Goal: Task Accomplishment & Management: Complete application form

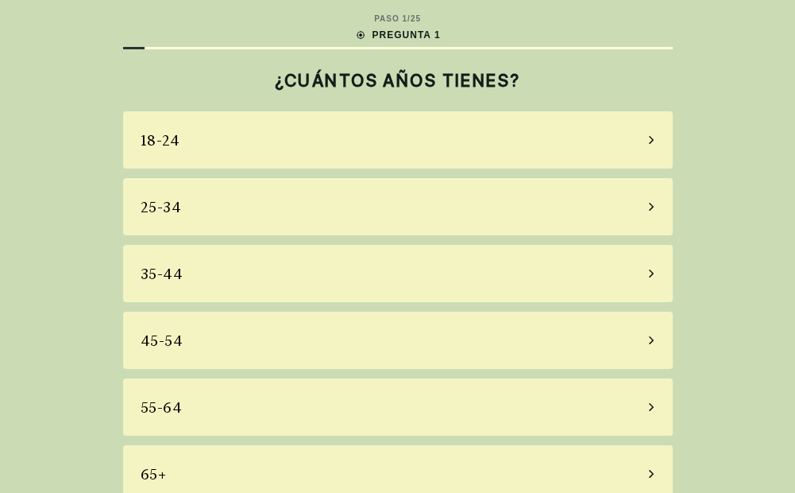
click at [192, 340] on div "45-54" at bounding box center [398, 339] width 550 height 57
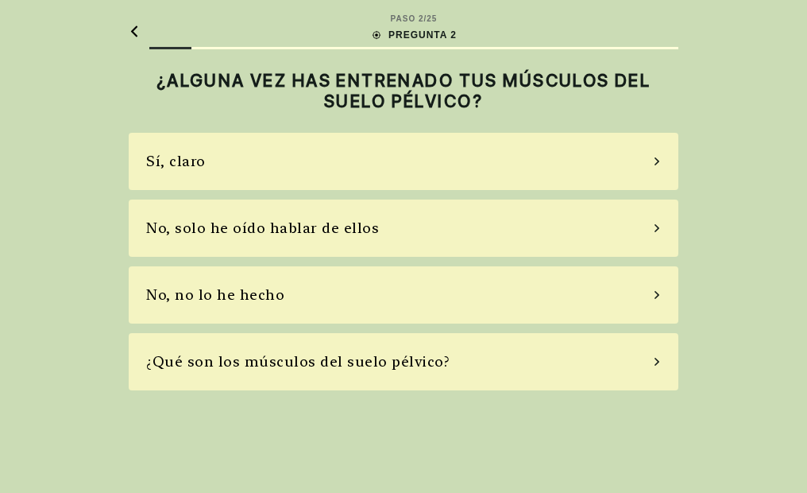
click at [370, 235] on div "No, solo he oído hablar de ellos" at bounding box center [404, 227] width 550 height 57
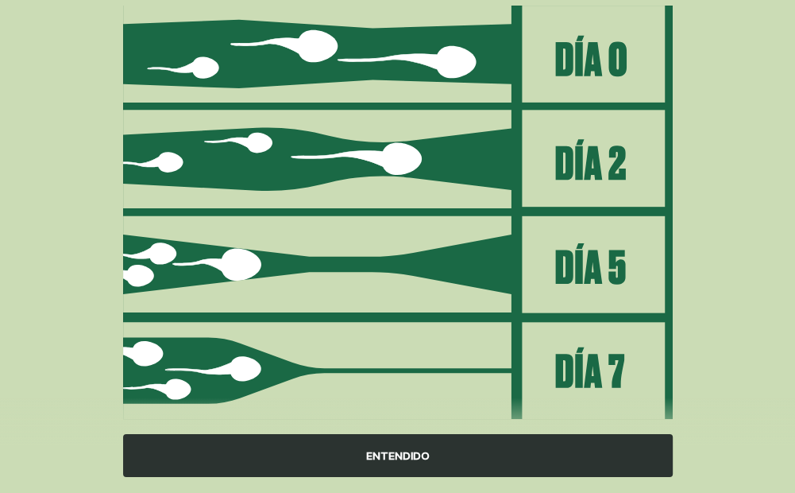
scroll to position [249, 0]
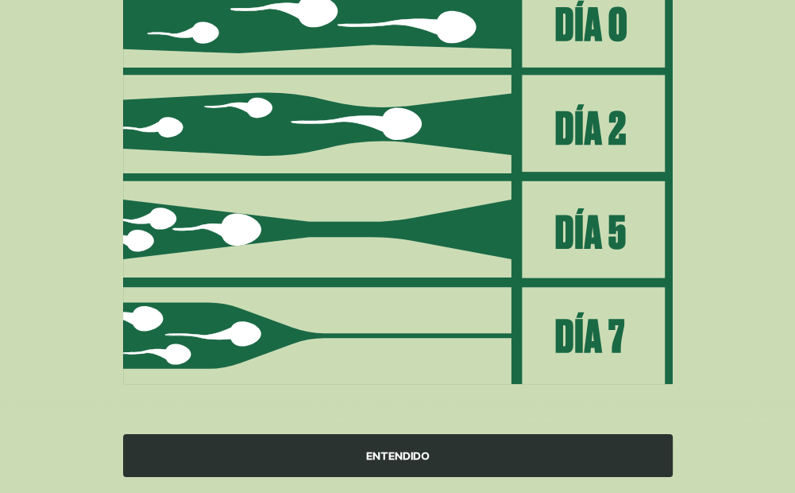
click at [590, 229] on img at bounding box center [398, 178] width 550 height 416
click at [369, 229] on img at bounding box center [398, 178] width 550 height 416
click at [432, 455] on div "ENTENDIDO" at bounding box center [398, 455] width 550 height 43
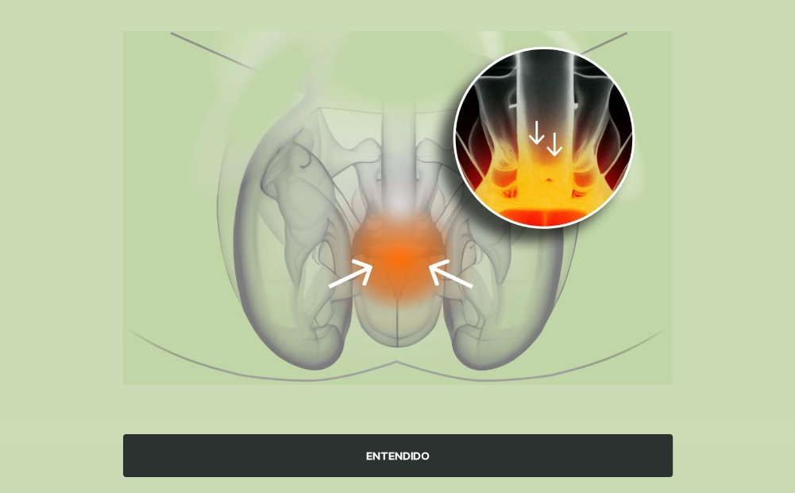
scroll to position [187, 0]
click at [457, 455] on div "ENTENDIDO" at bounding box center [398, 455] width 550 height 43
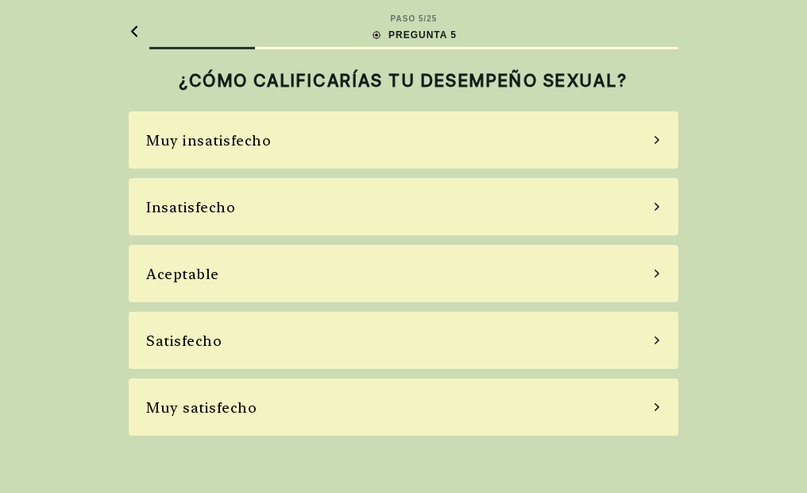
click at [238, 141] on div "Muy insatisfecho" at bounding box center [208, 140] width 125 height 21
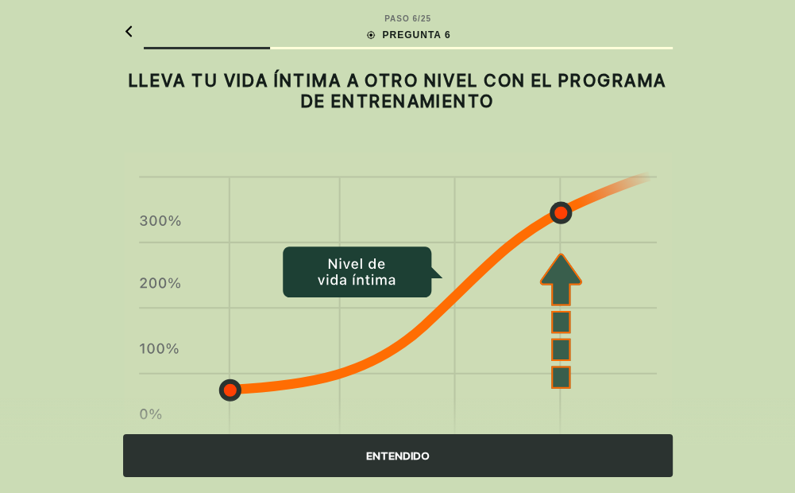
click at [430, 451] on div "ENTENDIDO" at bounding box center [398, 455] width 550 height 43
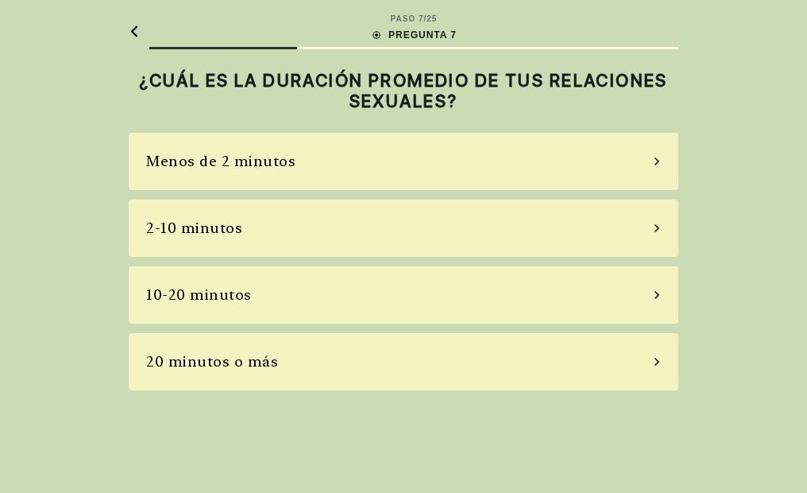
click at [262, 159] on div "Menos de 2 minutos" at bounding box center [220, 160] width 149 height 21
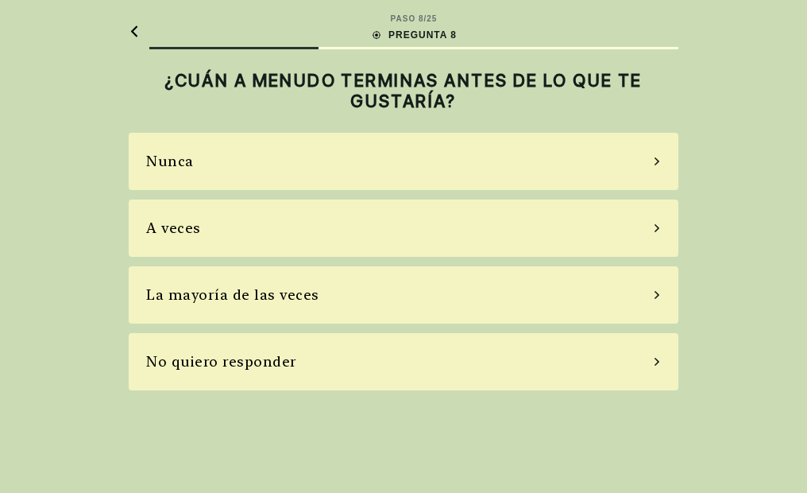
click at [273, 290] on div "La mayoría de las veces" at bounding box center [232, 294] width 173 height 21
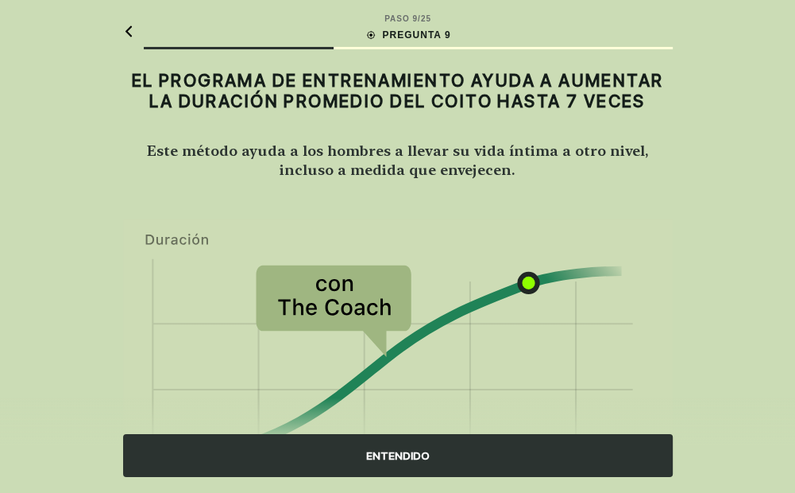
click at [375, 451] on div "ENTENDIDO" at bounding box center [398, 455] width 550 height 43
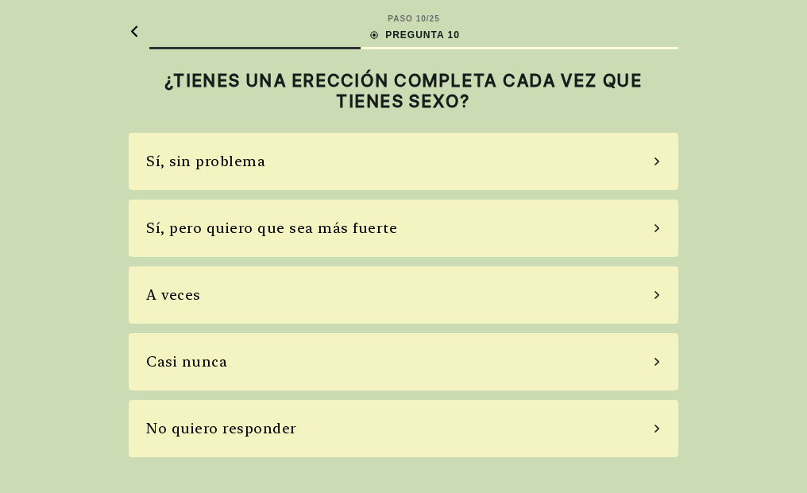
click at [253, 154] on div "Sí, sin problema" at bounding box center [205, 160] width 119 height 21
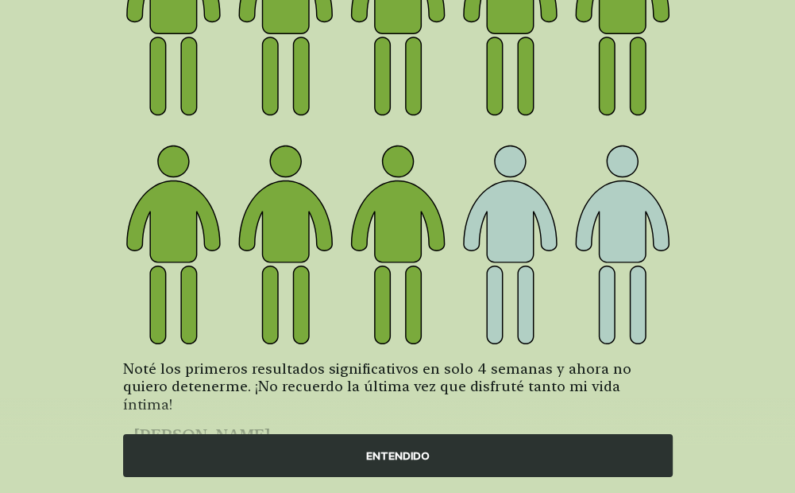
scroll to position [280, 0]
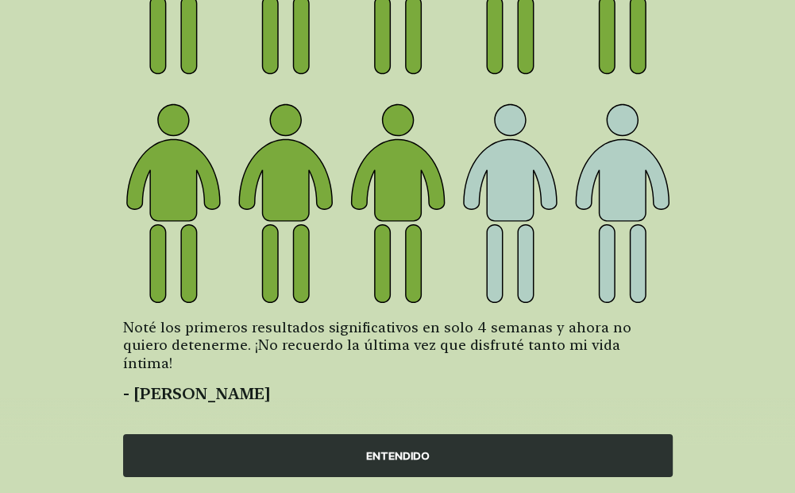
click at [383, 451] on div "ENTENDIDO" at bounding box center [398, 455] width 550 height 43
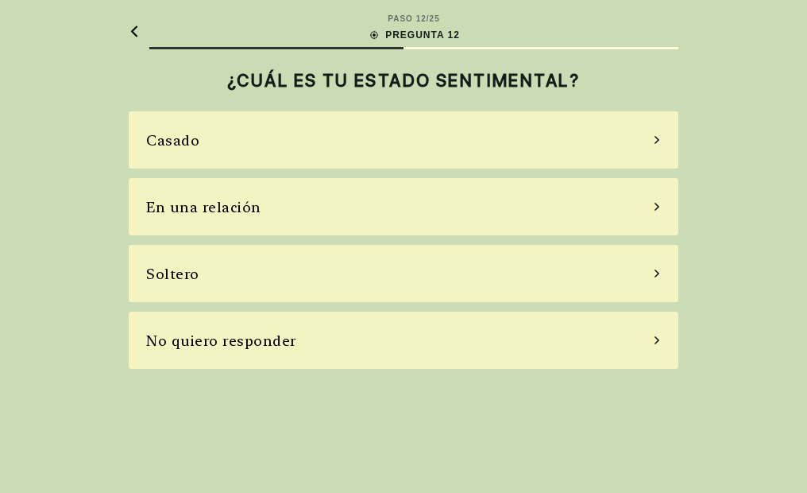
click at [206, 137] on div "Casado" at bounding box center [404, 139] width 550 height 57
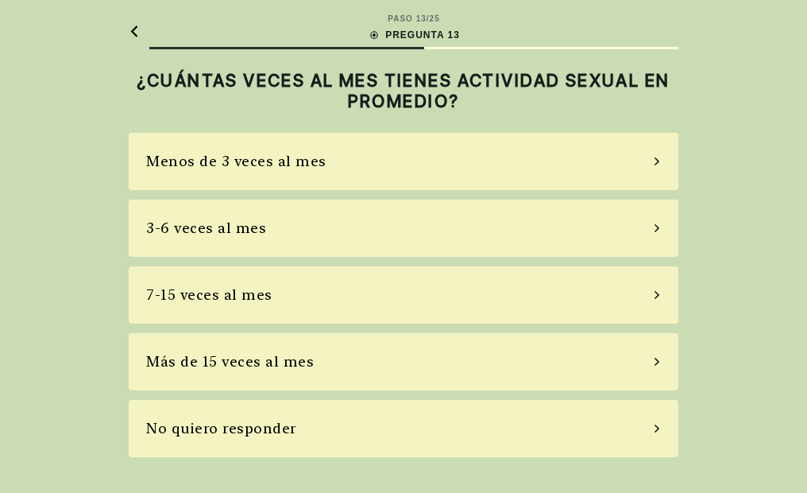
click at [281, 161] on div "Menos de 3 veces al mes" at bounding box center [236, 160] width 180 height 21
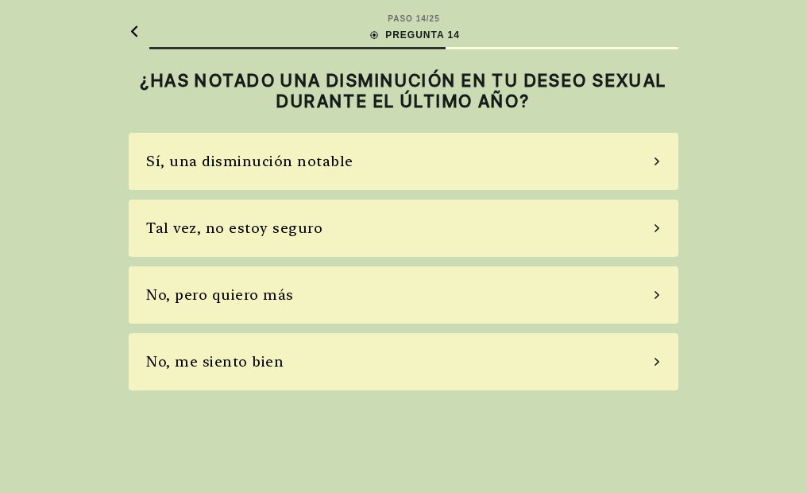
click at [265, 229] on div "Tal vez, no estoy seguro" at bounding box center [234, 227] width 176 height 21
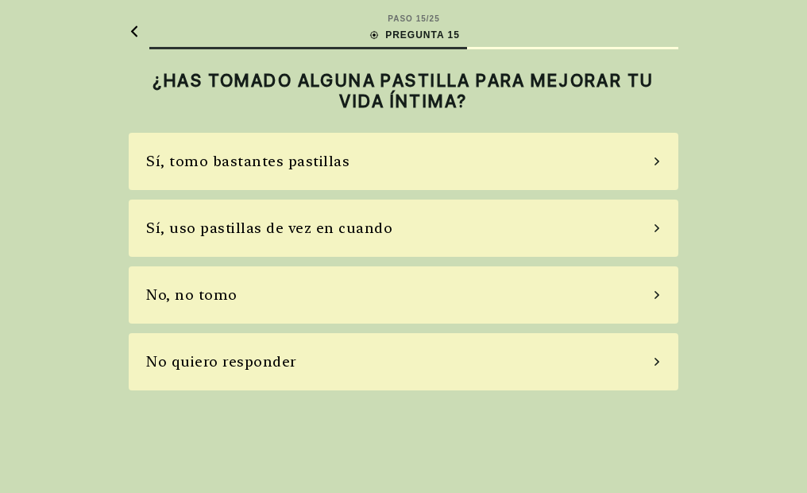
click at [221, 291] on div "No, no tomo" at bounding box center [191, 294] width 91 height 21
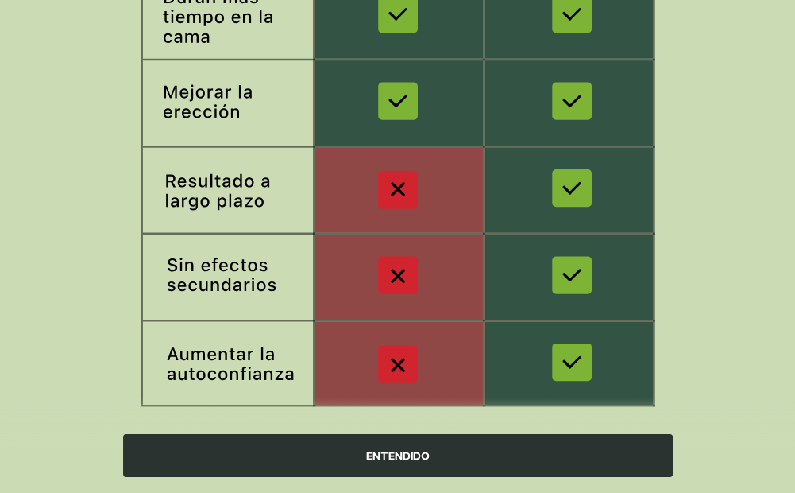
scroll to position [350, 0]
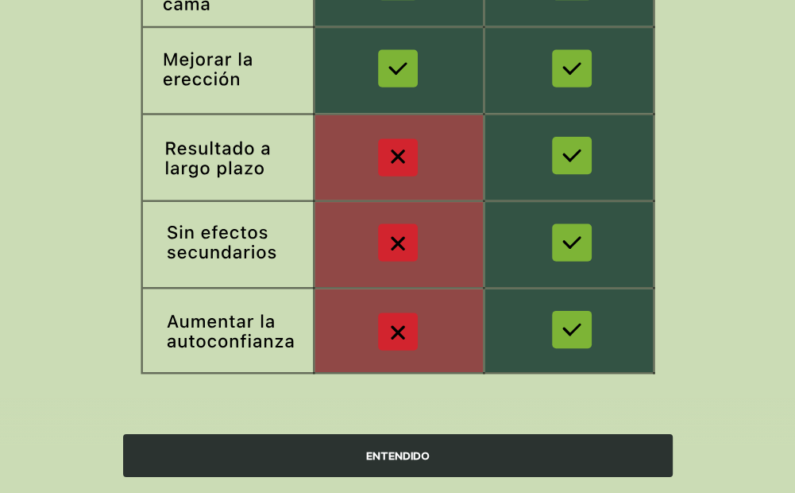
click at [401, 455] on div "ENTENDIDO" at bounding box center [398, 455] width 550 height 43
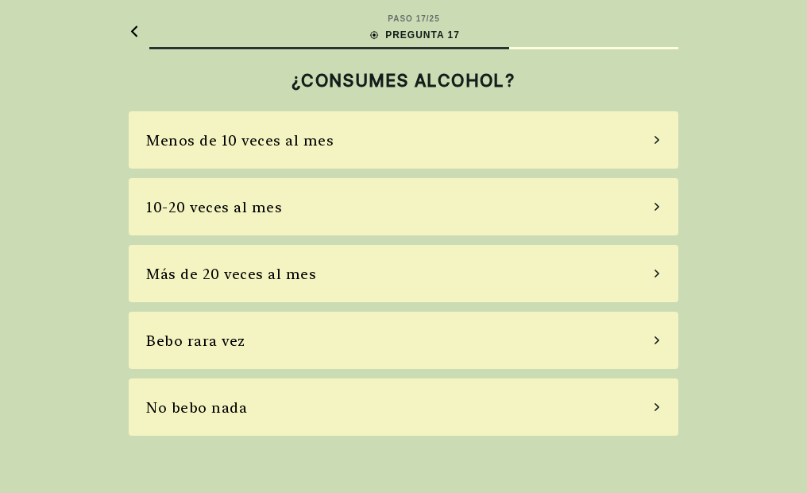
click at [228, 415] on div "No bebo nada" at bounding box center [196, 407] width 101 height 21
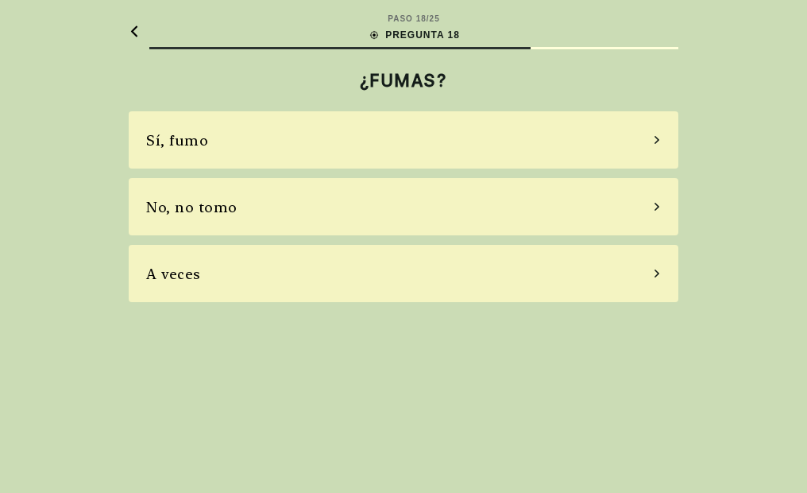
click at [194, 210] on div "No, no tomo" at bounding box center [191, 206] width 91 height 21
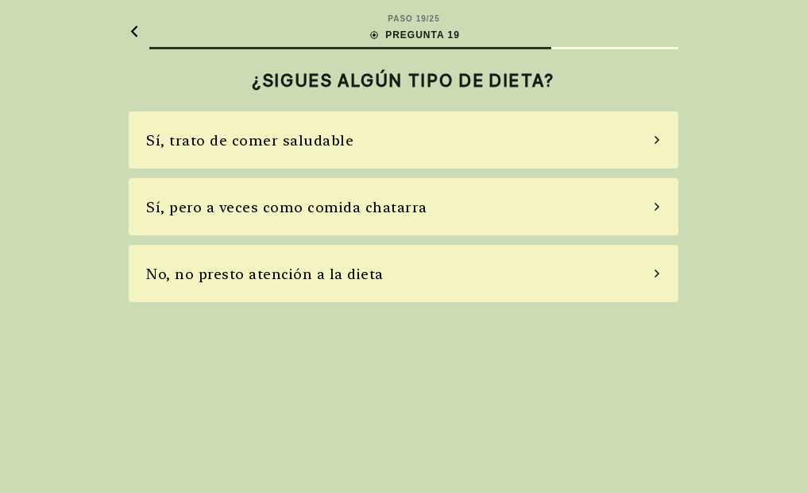
click at [311, 137] on div "Sí, trato de comer saludable" at bounding box center [249, 140] width 207 height 21
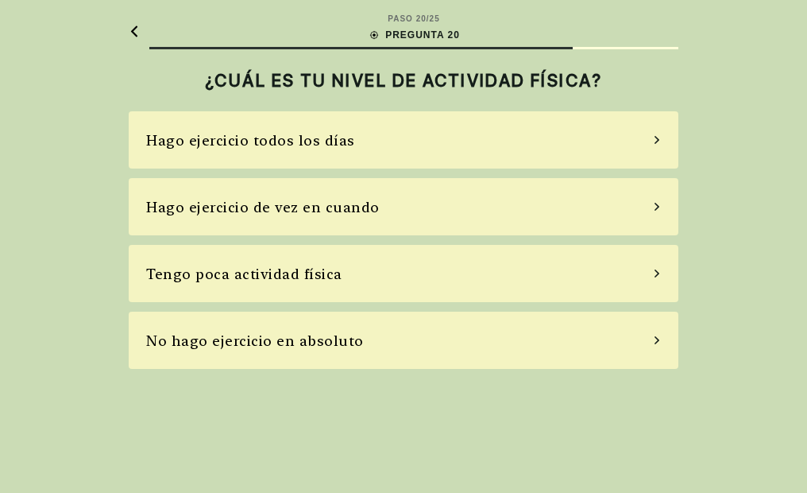
click at [289, 275] on div "Tengo poca actividad física" at bounding box center [244, 273] width 196 height 21
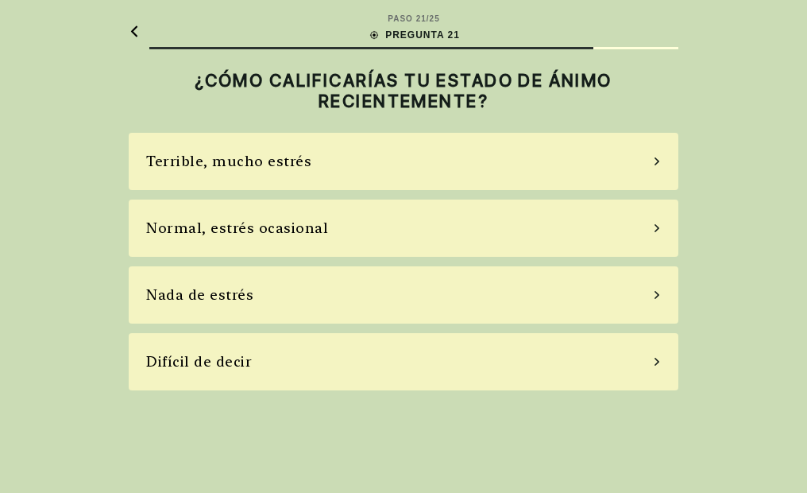
click at [270, 230] on div "Normal, estrés ocasional" at bounding box center [237, 227] width 182 height 21
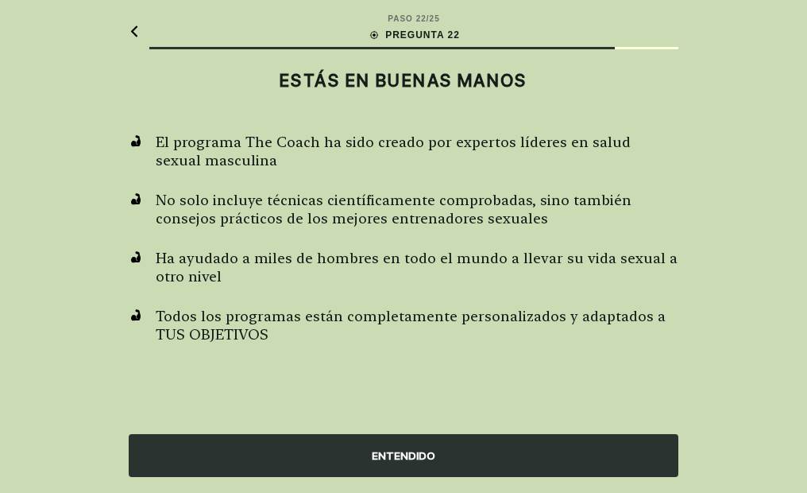
click at [408, 450] on div "ENTENDIDO" at bounding box center [404, 455] width 550 height 43
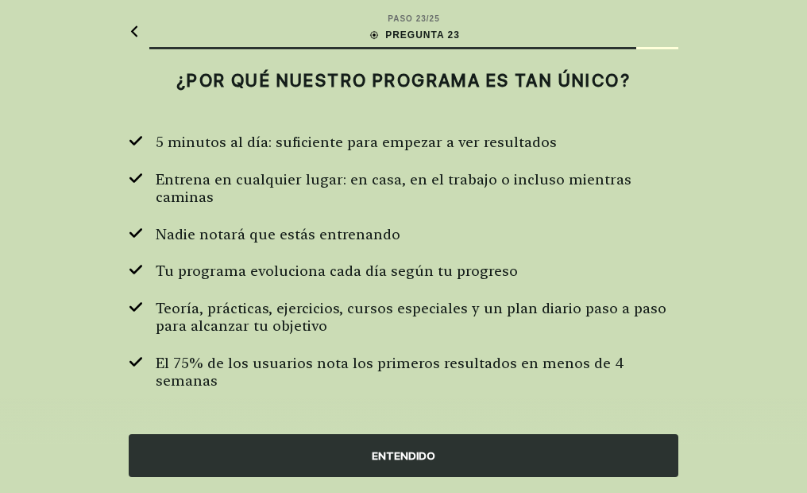
click at [421, 445] on div "ENTENDIDO" at bounding box center [404, 455] width 550 height 43
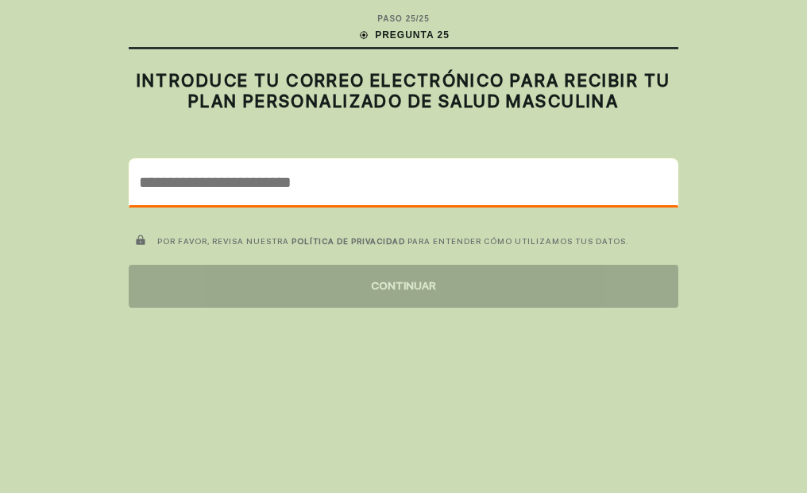
click at [257, 180] on input "email" at bounding box center [404, 182] width 548 height 46
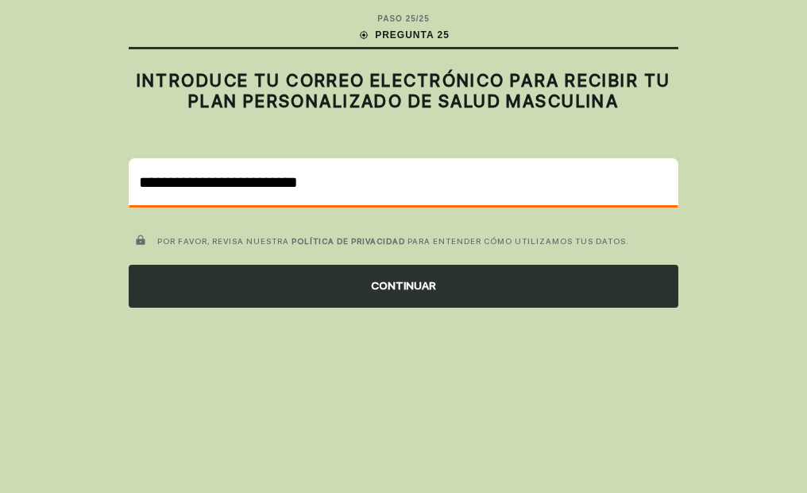
type input "**********"
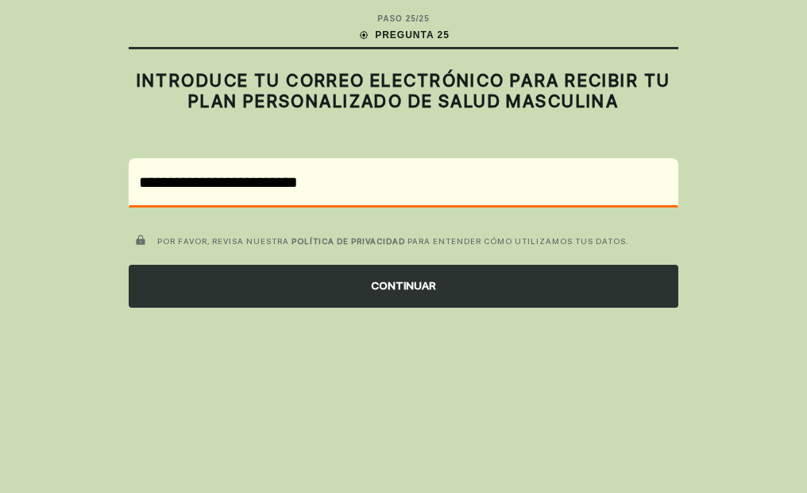
click at [455, 280] on div "CONTINUAR" at bounding box center [404, 286] width 550 height 43
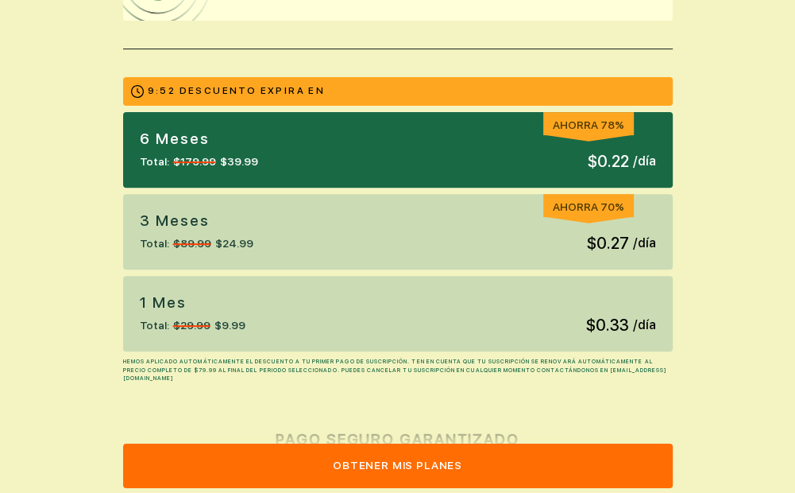
scroll to position [397, 0]
